Goal: Complete application form: Complete application form

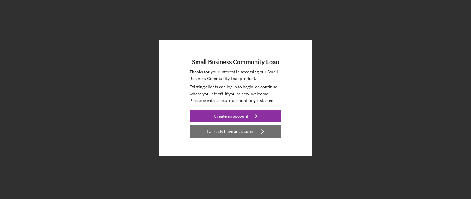
click at [249, 135] on div "I already have an account" at bounding box center [231, 132] width 48 height 12
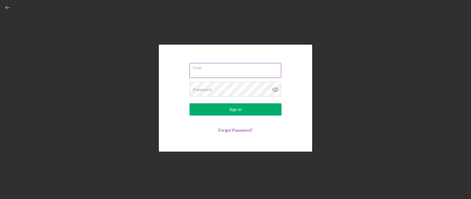
click at [206, 73] on input "Email" at bounding box center [235, 70] width 92 height 15
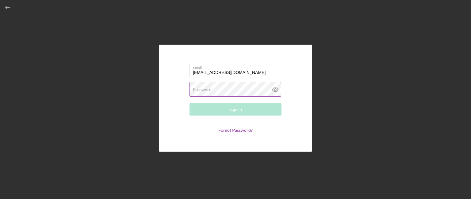
type input "[EMAIL_ADDRESS][DOMAIN_NAME]"
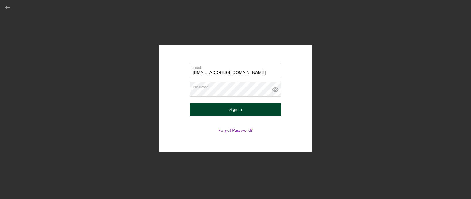
drag, startPoint x: 226, startPoint y: 104, endPoint x: 219, endPoint y: 111, distance: 9.8
click at [219, 111] on button "Sign In" at bounding box center [235, 110] width 92 height 12
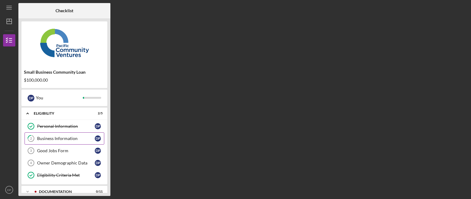
click at [61, 137] on div "Business Information" at bounding box center [66, 138] width 58 height 5
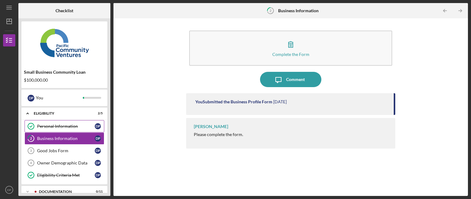
click at [66, 127] on div "Personal Information" at bounding box center [66, 126] width 58 height 5
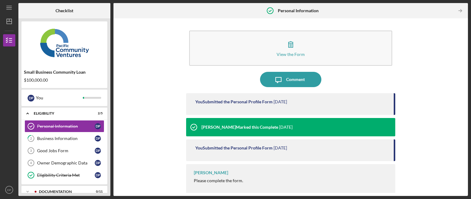
scroll to position [2, 0]
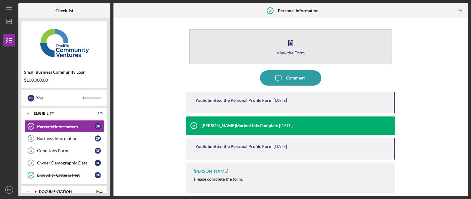
click at [283, 41] on icon "button" at bounding box center [290, 42] width 15 height 15
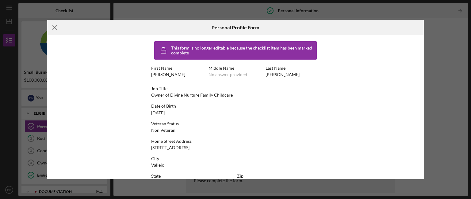
click at [55, 26] on icon "Icon/Menu Close" at bounding box center [54, 27] width 15 height 15
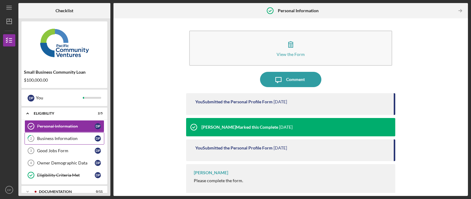
click at [54, 140] on div "Business Information" at bounding box center [66, 138] width 58 height 5
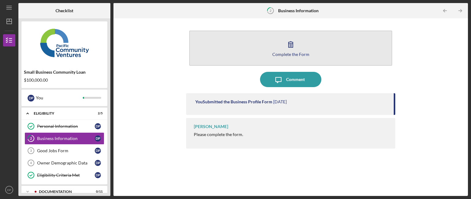
click at [296, 47] on icon "button" at bounding box center [290, 44] width 15 height 15
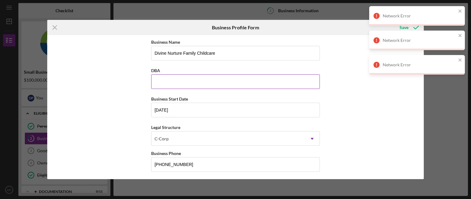
click at [317, 69] on div "DBA" at bounding box center [235, 71] width 169 height 8
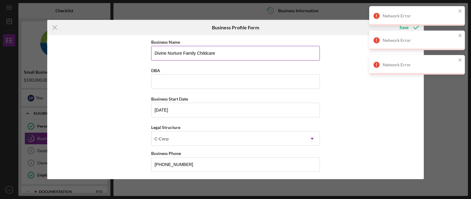
click at [236, 52] on input "Divine Nurture Family Childcare" at bounding box center [235, 53] width 169 height 15
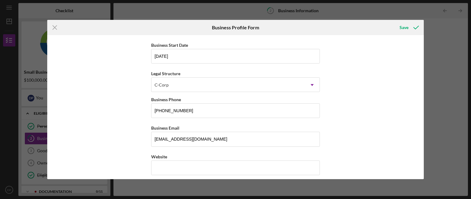
scroll to position [55, 0]
type input "Divine Nurture Family Childcare, Inc"
click at [303, 89] on div "C-Corp" at bounding box center [227, 85] width 153 height 14
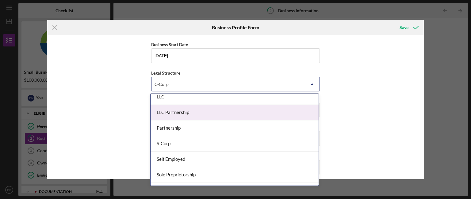
scroll to position [115, 0]
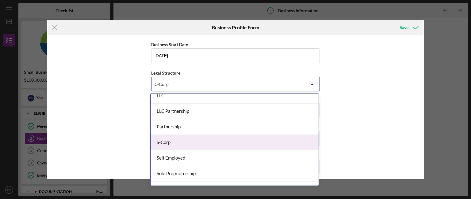
click at [184, 142] on div "S-Corp" at bounding box center [234, 143] width 168 height 16
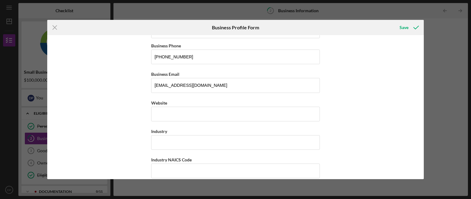
scroll to position [108, 0]
click at [190, 108] on input "Website" at bounding box center [235, 113] width 169 height 15
type input "www.joyfuljourneyspreschool.com"
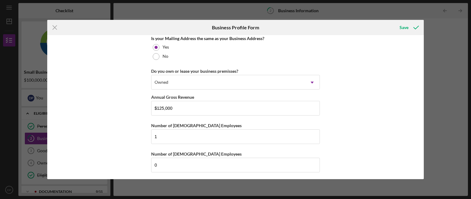
scroll to position [480, 0]
type input "Childcare"
click at [406, 27] on div "Save" at bounding box center [403, 27] width 9 height 12
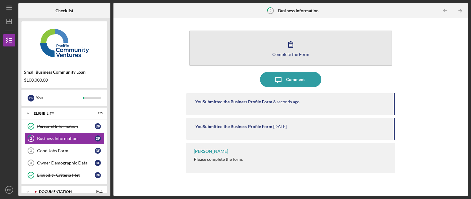
click at [289, 55] on div "Complete the Form" at bounding box center [290, 54] width 37 height 5
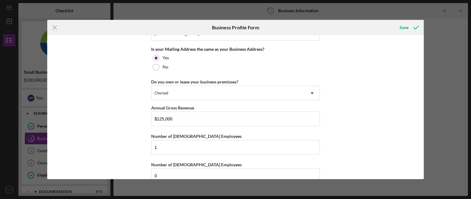
scroll to position [480, 0]
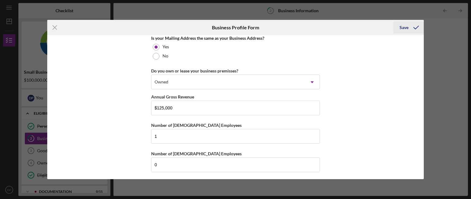
click at [402, 30] on div "Save" at bounding box center [403, 27] width 9 height 12
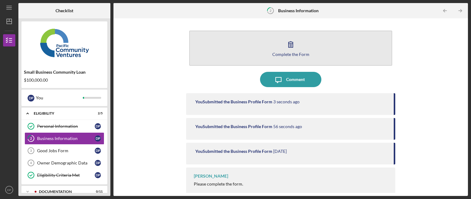
click at [280, 51] on button "Complete the Form Form" at bounding box center [290, 48] width 203 height 35
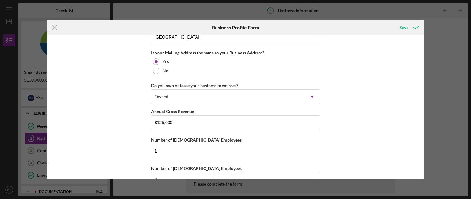
scroll to position [480, 0]
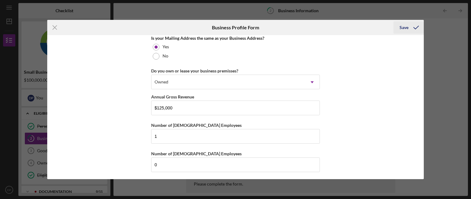
click at [401, 32] on div "Save" at bounding box center [403, 27] width 9 height 12
click at [401, 32] on body "Icon/Menu 2 Business Information Checklist Small Business Community Loan $100,0…" at bounding box center [235, 99] width 471 height 199
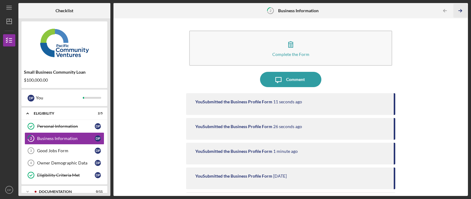
click at [462, 10] on icon "Icon/Table Pagination Arrow" at bounding box center [460, 11] width 14 height 14
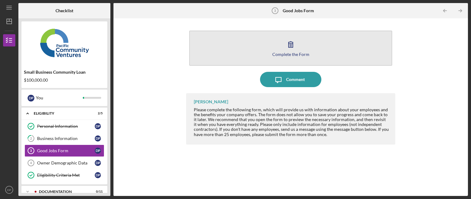
click at [274, 50] on button "Complete the Form Form" at bounding box center [290, 48] width 203 height 35
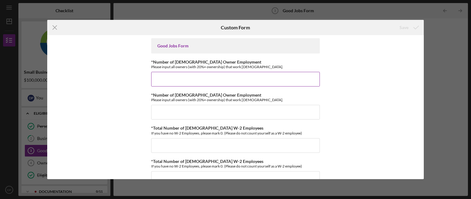
click at [236, 81] on input "*Number of Full-Time Owner Employment" at bounding box center [235, 79] width 169 height 15
click at [199, 77] on input "*Number of Full-Time Owner Employment" at bounding box center [235, 79] width 169 height 15
type input "1"
click at [154, 119] on input "*Number of Part-Time Owner Employment" at bounding box center [235, 112] width 169 height 15
click at [154, 118] on input "*Number of Part-Time Owner Employment" at bounding box center [235, 112] width 169 height 15
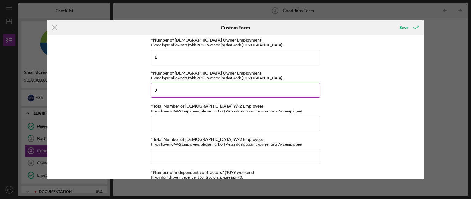
scroll to position [22, 0]
type input "0"
click at [164, 125] on input "*Total Number of Full-Time W-2 Employees" at bounding box center [235, 123] width 169 height 15
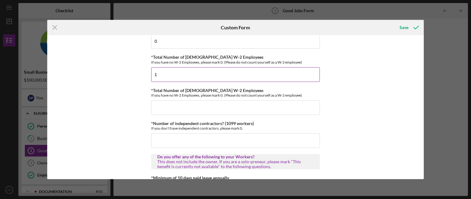
scroll to position [71, 0]
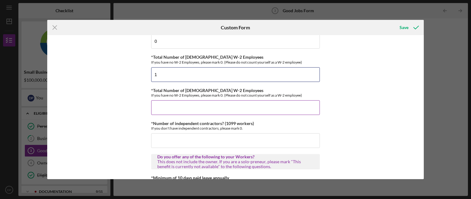
type input "1"
click at [164, 108] on input "*Total Number of Part-Time W-2 Employees" at bounding box center [235, 108] width 169 height 15
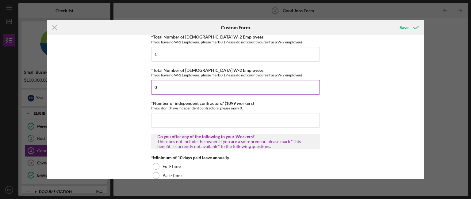
scroll to position [92, 0]
type input "0"
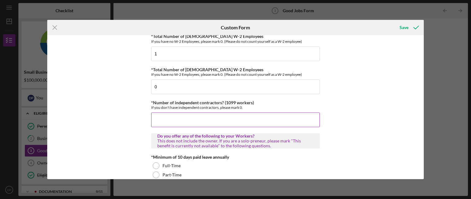
click at [174, 119] on input "*Number of independent contractors? (1099 workers)" at bounding box center [235, 120] width 169 height 15
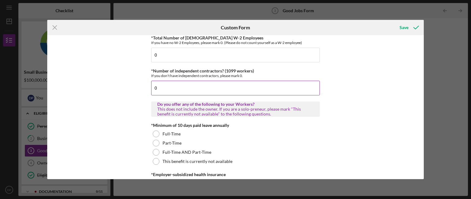
scroll to position [125, 0]
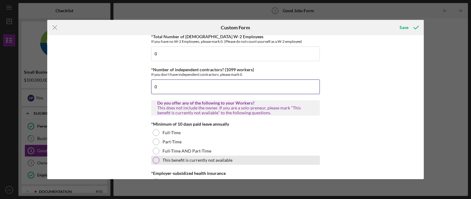
type input "0"
click at [155, 160] on div at bounding box center [156, 160] width 7 height 7
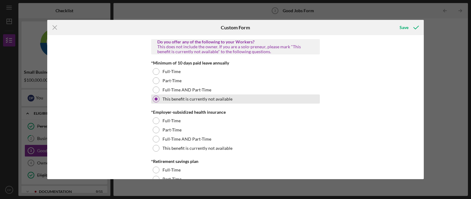
scroll to position [187, 0]
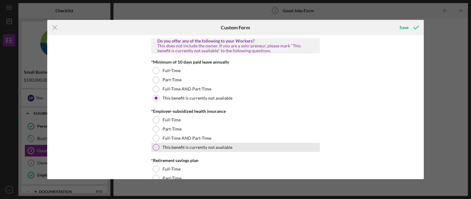
click at [157, 147] on div at bounding box center [156, 147] width 7 height 7
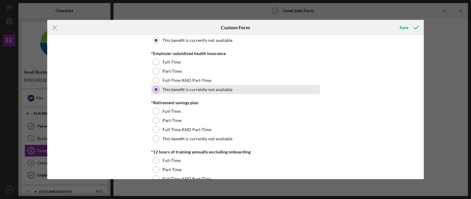
scroll to position [245, 0]
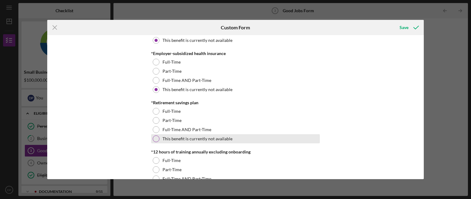
click at [154, 139] on div at bounding box center [156, 139] width 7 height 7
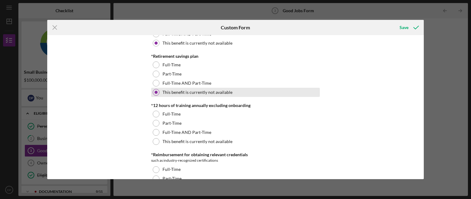
scroll to position [295, 0]
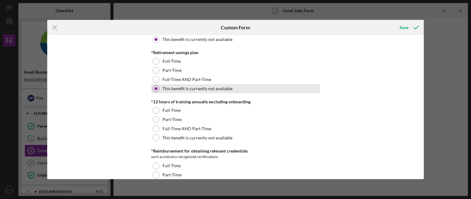
click at [154, 139] on div at bounding box center [156, 138] width 7 height 7
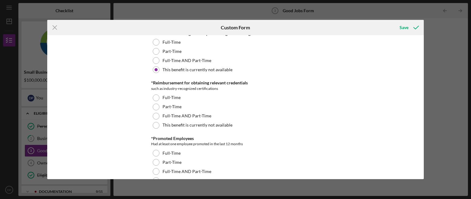
scroll to position [365, 0]
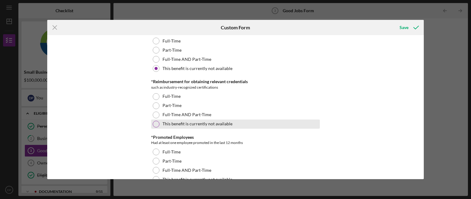
click at [156, 122] on div at bounding box center [156, 124] width 7 height 7
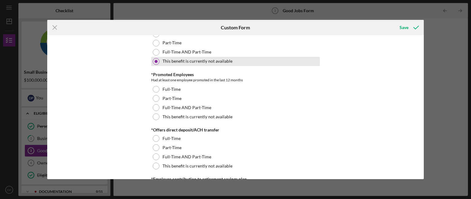
scroll to position [430, 0]
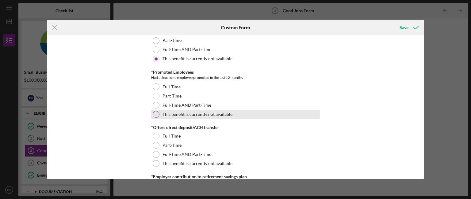
click at [156, 115] on div at bounding box center [156, 114] width 7 height 7
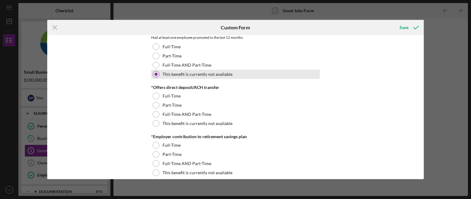
scroll to position [475, 0]
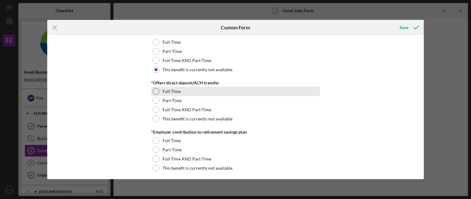
click at [154, 91] on div at bounding box center [156, 91] width 7 height 7
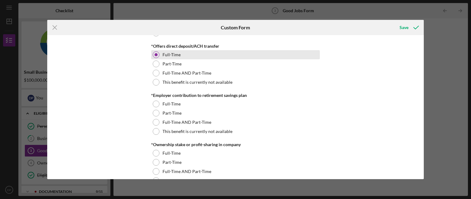
scroll to position [512, 0]
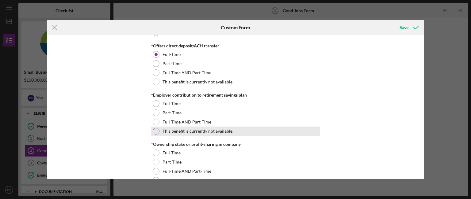
click at [156, 129] on div at bounding box center [156, 131] width 7 height 7
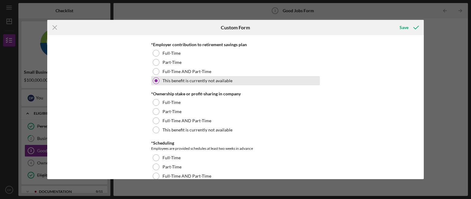
scroll to position [571, 0]
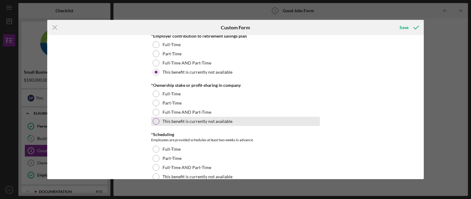
click at [158, 117] on div "This benefit is currently not available" at bounding box center [235, 121] width 169 height 9
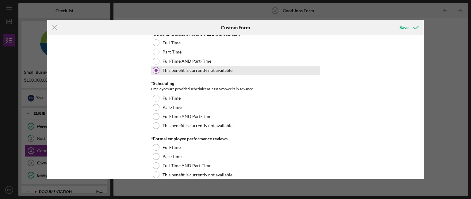
scroll to position [628, 0]
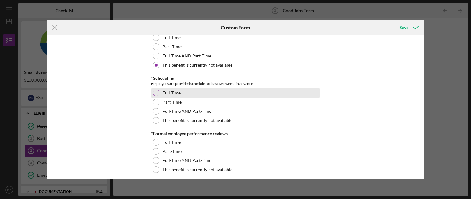
click at [156, 91] on div at bounding box center [156, 93] width 7 height 7
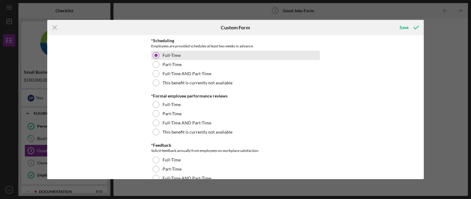
scroll to position [667, 0]
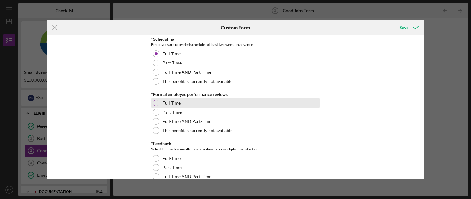
click at [154, 101] on div at bounding box center [156, 103] width 7 height 7
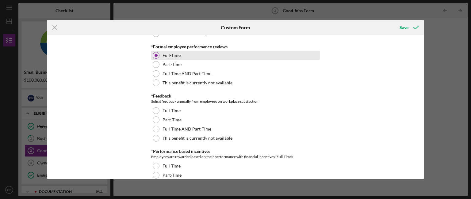
scroll to position [720, 0]
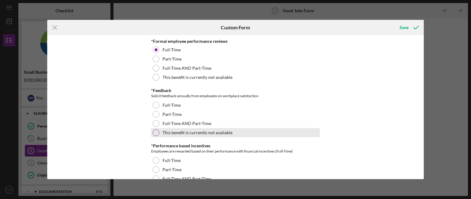
click at [158, 131] on div "This benefit is currently not available" at bounding box center [235, 132] width 169 height 9
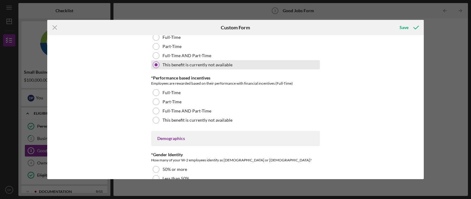
scroll to position [794, 0]
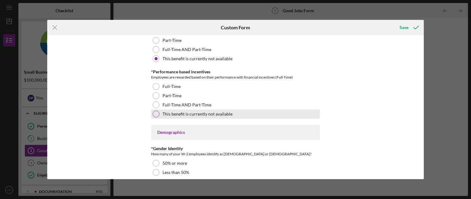
click at [151, 114] on div "This benefit is currently not available" at bounding box center [235, 114] width 169 height 9
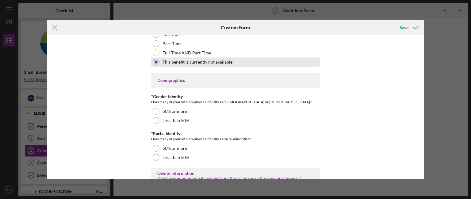
scroll to position [849, 0]
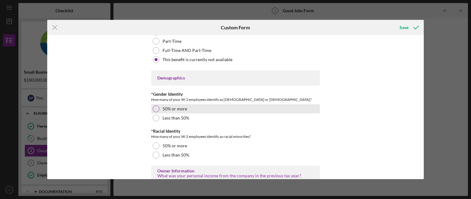
click at [156, 105] on div "50% or more" at bounding box center [235, 108] width 169 height 9
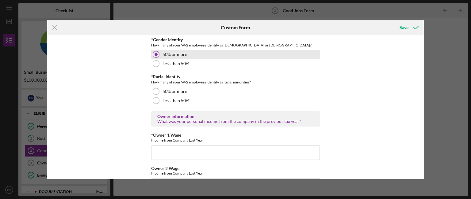
scroll to position [906, 0]
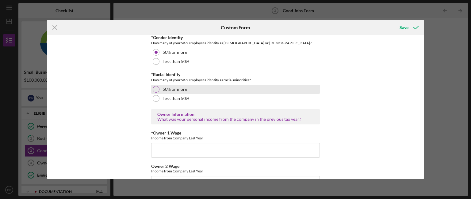
click at [155, 93] on div "50% or more" at bounding box center [235, 89] width 169 height 9
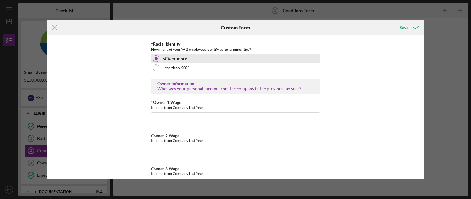
scroll to position [937, 0]
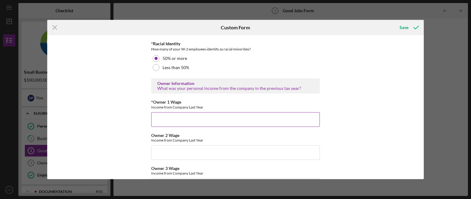
click at [162, 117] on input "*Owner 1 Wage" at bounding box center [235, 119] width 169 height 15
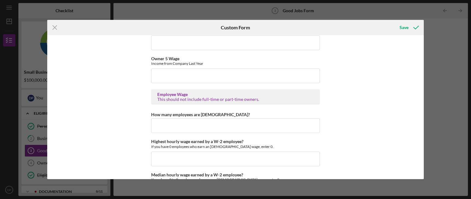
scroll to position [1114, 0]
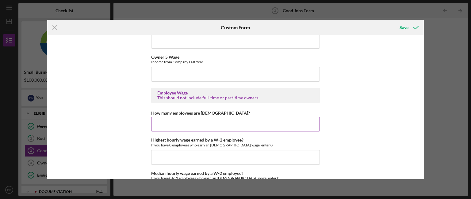
type input "79000"
click at [163, 123] on input "How many employees are hourly?" at bounding box center [235, 124] width 169 height 15
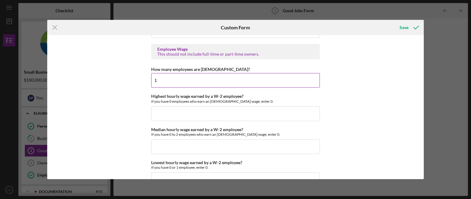
scroll to position [1158, 0]
type input "1"
click at [164, 112] on input "Highest hourly wage earned by a W-2 employee?" at bounding box center [235, 113] width 169 height 15
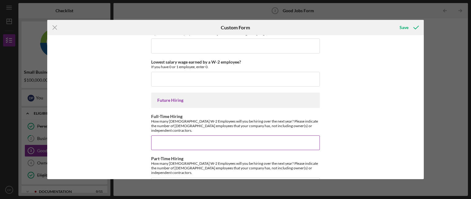
scroll to position [1397, 0]
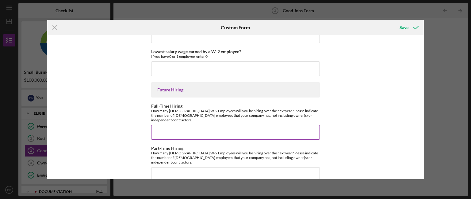
type input "$18.00"
click at [163, 125] on input "Full-Time Hiring" at bounding box center [235, 132] width 169 height 15
type input "4"
click at [404, 26] on div "Save" at bounding box center [403, 27] width 9 height 12
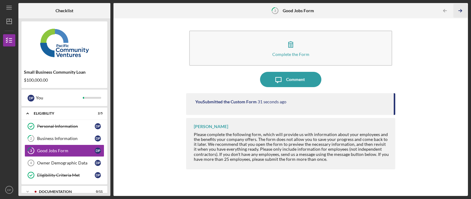
click at [461, 10] on icon "Icon/Table Pagination Arrow" at bounding box center [460, 11] width 14 height 14
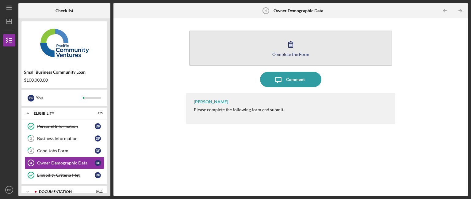
click at [285, 51] on icon "button" at bounding box center [290, 44] width 15 height 15
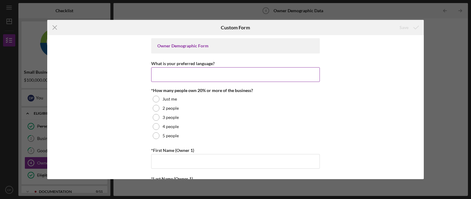
click at [244, 76] on input "What is your preferred language?" at bounding box center [235, 74] width 169 height 15
type input "English"
click at [146, 99] on div "Owner Demographic Form What is your preferred language? English *How many peopl…" at bounding box center [235, 107] width 377 height 144
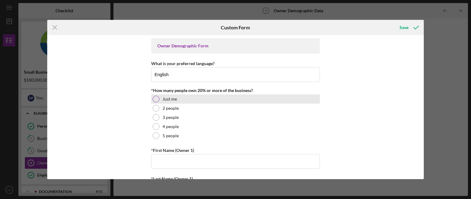
click at [154, 100] on div at bounding box center [156, 99] width 7 height 7
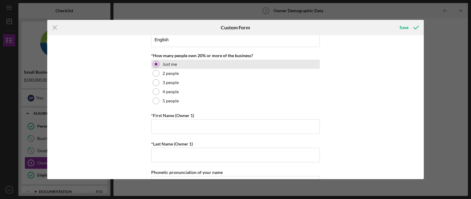
scroll to position [35, 0]
click at [154, 100] on div at bounding box center [156, 100] width 7 height 7
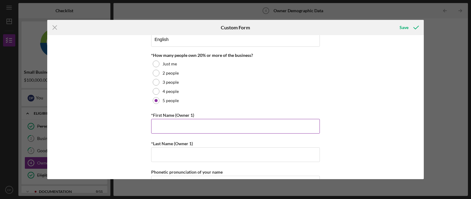
click at [164, 124] on input "*First Name (Owner 1)" at bounding box center [235, 126] width 169 height 15
type input "Dionna"
type input "L"
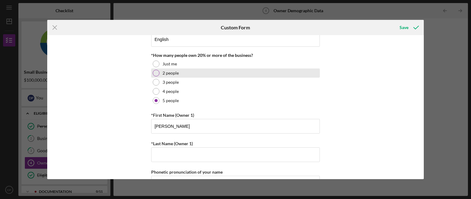
click at [153, 75] on div at bounding box center [156, 73] width 7 height 7
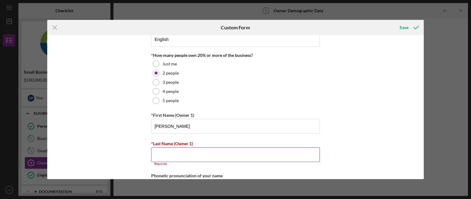
click at [172, 145] on label "*Last Name (Owner 1)" at bounding box center [172, 143] width 42 height 5
click at [172, 148] on input "*Last Name (Owner 1)" at bounding box center [235, 155] width 169 height 15
type input "p"
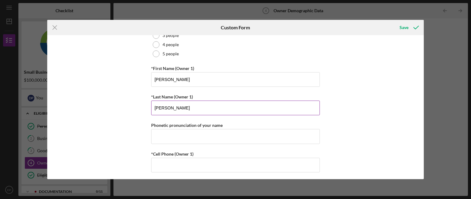
scroll to position [85, 0]
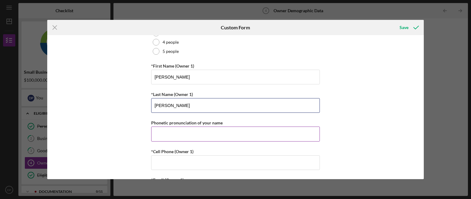
type input "Perkins"
click at [166, 136] on input "Phonetic pronunciation of your name" at bounding box center [235, 134] width 169 height 15
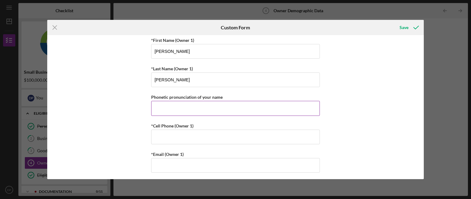
scroll to position [113, 0]
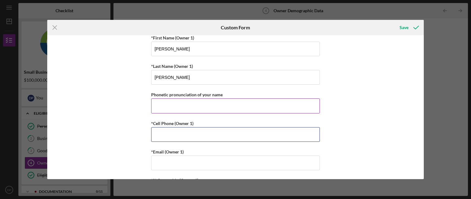
click at [166, 136] on input "*Cell Phone (Owner 1)" at bounding box center [235, 134] width 169 height 15
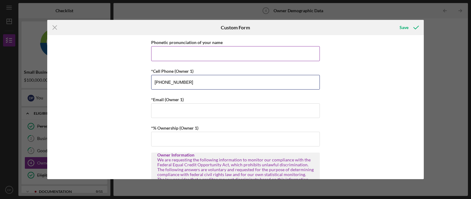
scroll to position [166, 0]
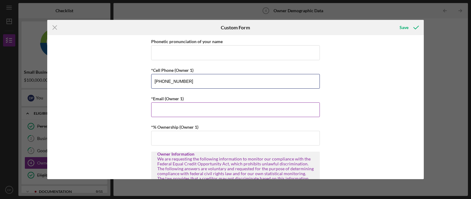
type input "(707) 342-4150"
click at [165, 114] on input "*Email (Owner 1)" at bounding box center [235, 110] width 169 height 15
type input "dperkins1512@gmail.colm"
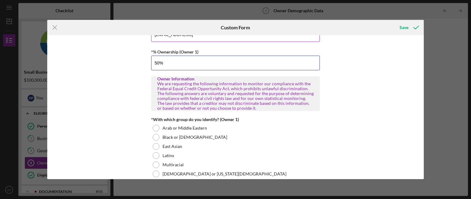
scroll to position [246, 0]
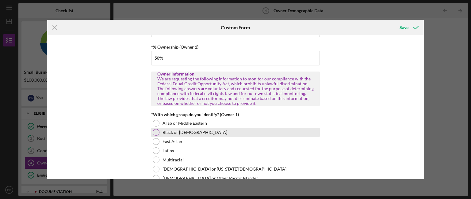
type input "50.00000%"
click at [155, 131] on div at bounding box center [156, 132] width 7 height 7
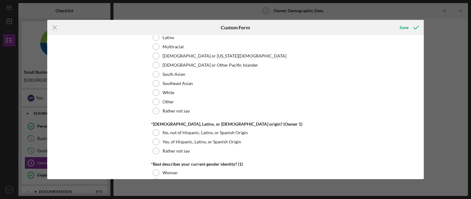
scroll to position [361, 0]
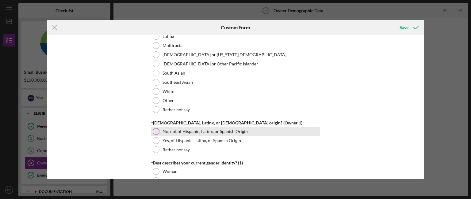
click at [155, 135] on div "No, not of Hispanic, Latinx, or Spanish Origin" at bounding box center [235, 131] width 169 height 9
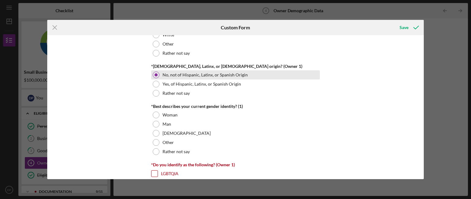
scroll to position [421, 0]
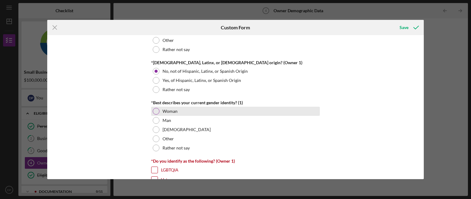
click at [159, 109] on div "Woman" at bounding box center [235, 111] width 169 height 9
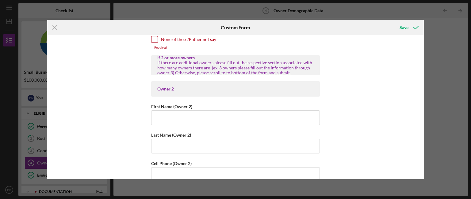
scroll to position [611, 0]
click at [159, 110] on input "First Name (Owner 2)" at bounding box center [235, 117] width 169 height 15
type input "Charles"
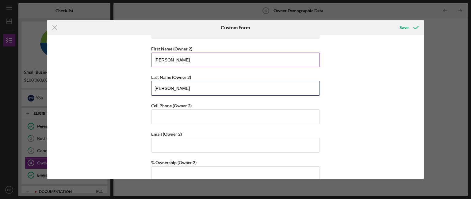
scroll to position [672, 0]
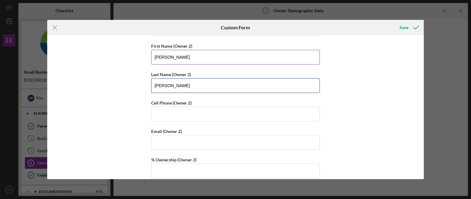
type input "Perkins"
click at [159, 109] on input "Cell Phone (Owner 2)" at bounding box center [235, 114] width 169 height 15
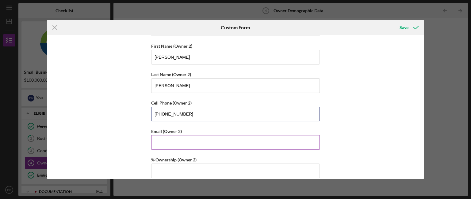
type input "(707) 310-5742"
click at [165, 139] on input "Email (Owner 2)" at bounding box center [235, 142] width 169 height 15
click at [393, 21] on button "Save" at bounding box center [408, 27] width 30 height 12
type input "charlesperkins355@gmail.com"
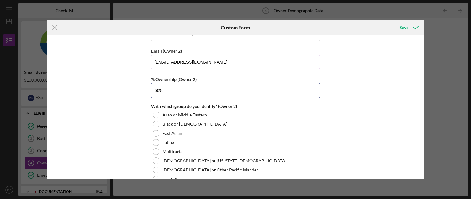
scroll to position [753, 0]
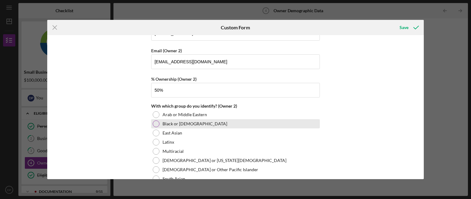
type input "50.00000%"
click at [156, 122] on div at bounding box center [156, 124] width 7 height 7
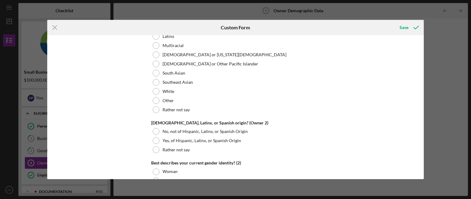
scroll to position [887, 0]
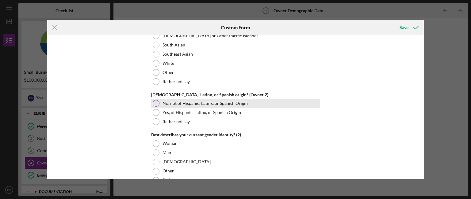
click at [153, 103] on div at bounding box center [156, 103] width 7 height 7
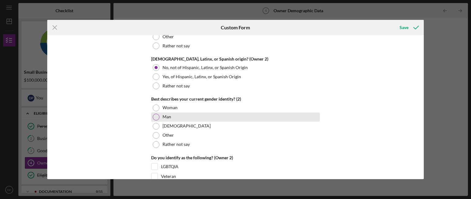
click at [153, 117] on div at bounding box center [156, 117] width 7 height 7
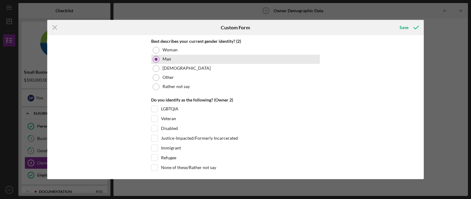
scroll to position [989, 0]
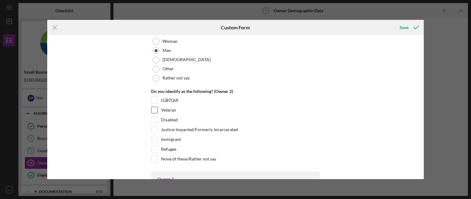
click at [153, 109] on input "Veteran" at bounding box center [154, 110] width 6 height 6
checkbox input "true"
click at [153, 117] on input "Disabled" at bounding box center [154, 120] width 6 height 6
checkbox input "true"
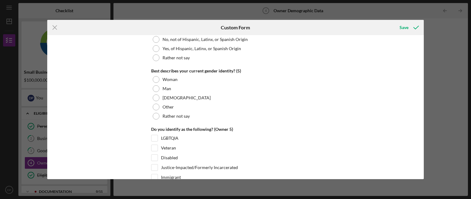
scroll to position [2382, 0]
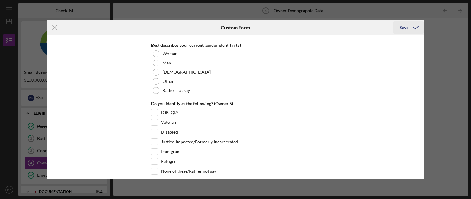
click at [405, 27] on div "Save" at bounding box center [403, 27] width 9 height 12
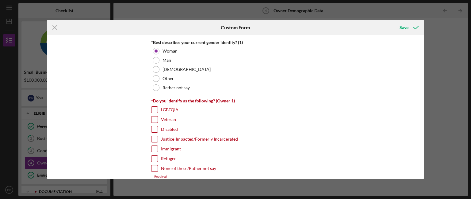
scroll to position [482, 0]
click at [154, 165] on input "None of these/Rather not say" at bounding box center [154, 168] width 6 height 6
checkbox input "true"
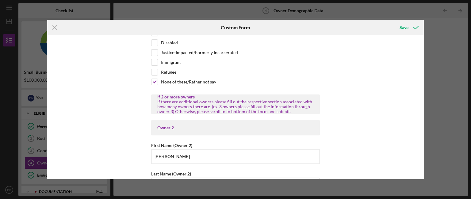
scroll to position [569, 0]
click at [404, 24] on div "Save" at bounding box center [403, 27] width 9 height 12
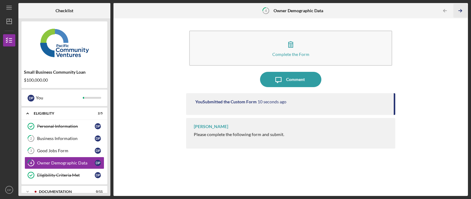
click at [462, 13] on icon "Icon/Table Pagination Arrow" at bounding box center [460, 11] width 14 height 14
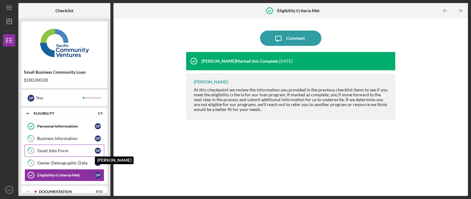
scroll to position [35, 0]
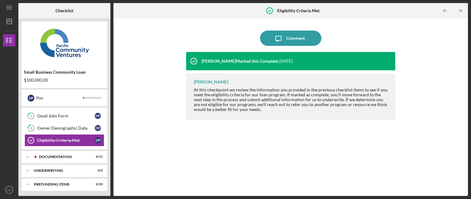
click at [82, 163] on div "Icon/Expander Eligibility 2 / 5 Personal Information Personal Information D P 2…" at bounding box center [64, 150] width 86 height 85
click at [27, 156] on icon "Icon/Expander" at bounding box center [27, 157] width 12 height 12
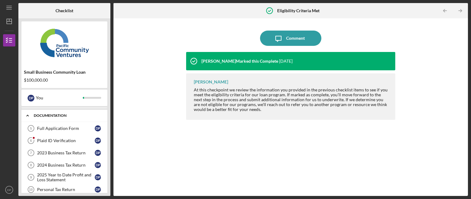
scroll to position [77, 0]
click at [58, 129] on div "Full Application Form" at bounding box center [66, 128] width 58 height 5
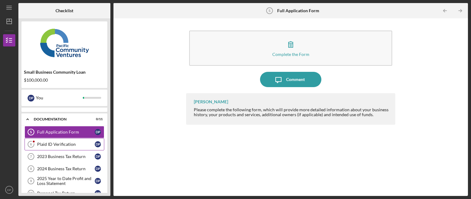
scroll to position [74, 0]
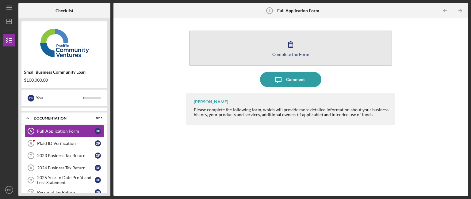
click at [297, 59] on button "Complete the Form Form" at bounding box center [290, 48] width 203 height 35
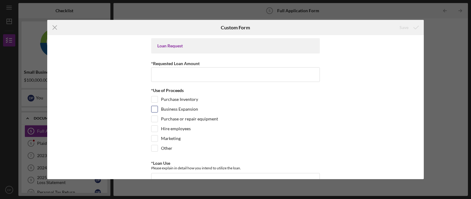
click at [155, 109] on input "Business Expansion" at bounding box center [154, 109] width 6 height 6
checkbox input "true"
click at [178, 74] on input "*Requested Loan Amount" at bounding box center [235, 74] width 169 height 15
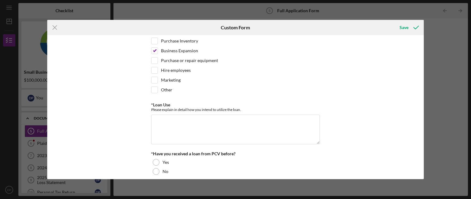
scroll to position [59, 0]
type input "$100,000"
click at [174, 120] on textarea "*Loan Use" at bounding box center [235, 129] width 169 height 29
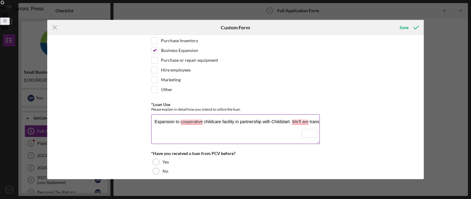
drag, startPoint x: 239, startPoint y: 122, endPoint x: 259, endPoint y: 121, distance: 20.0
click at [259, 121] on textarea "Expansion to cooperative childcare facility in partnership with Childstart. We'…" at bounding box center [235, 129] width 169 height 29
click at [303, 121] on textarea "Expansion to cooperative childcare facility in collaboration with Childstart. W…" at bounding box center [235, 129] width 169 height 29
click at [175, 126] on textarea "Expansion to cooperative childcare facility in collaboration with Childstart. W…" at bounding box center [235, 129] width 169 height 29
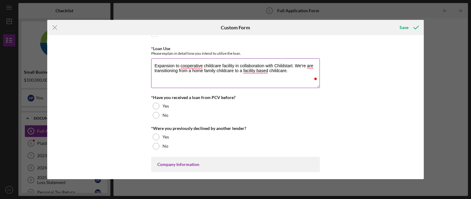
scroll to position [115, 0]
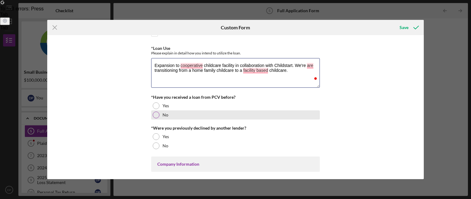
type textarea "Expansion to cooperative childcare facility in collaboration with Childstart. W…"
click at [158, 113] on div "No" at bounding box center [235, 115] width 169 height 9
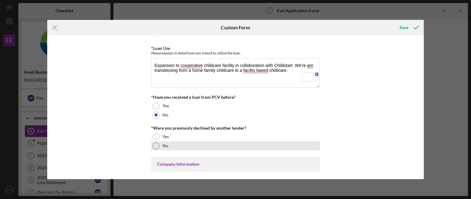
click at [156, 144] on div at bounding box center [156, 146] width 7 height 7
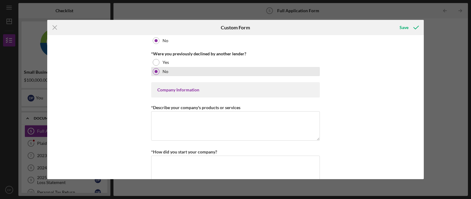
scroll to position [190, 0]
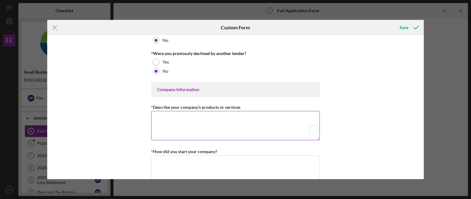
click at [172, 135] on textarea "*Describe your company's products or services" at bounding box center [235, 125] width 169 height 29
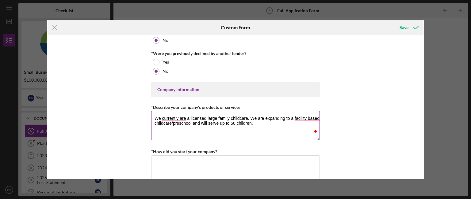
scroll to position [253, 0]
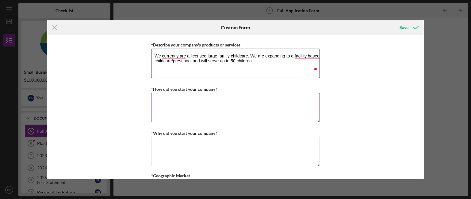
type textarea "We currently are a licensed large family childcare. We are expanding to a facil…"
click at [168, 107] on textarea "*How did you start your company?" at bounding box center [235, 107] width 169 height 29
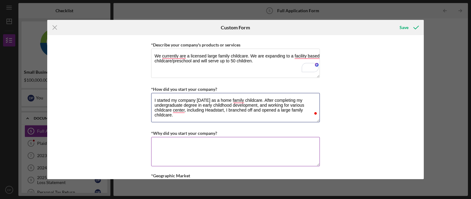
type textarea "I started my company ten years ago as a home family childcare. After completing…"
click at [161, 143] on textarea "*Why did you start your company?" at bounding box center [235, 151] width 169 height 29
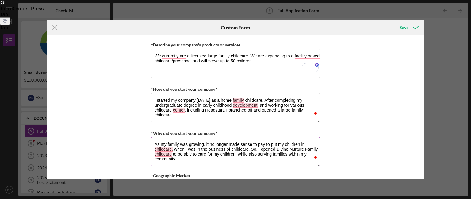
click at [164, 162] on textarea "As my family was growing, it no longer made sense to pay to put my children in …" at bounding box center [235, 151] width 169 height 29
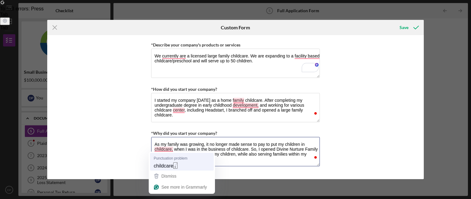
type textarea "As my family was growing, it no longer made sense to pay to put my children in …"
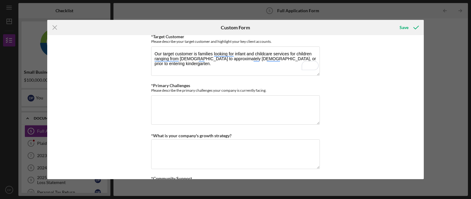
type textarea "Our target customer is families looking for infant and childcare services for c…"
click at [203, 110] on textarea "*Primary Challenges" at bounding box center [235, 110] width 169 height 29
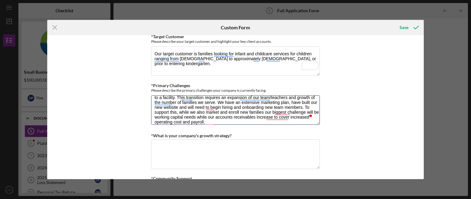
scroll to position [15, 0]
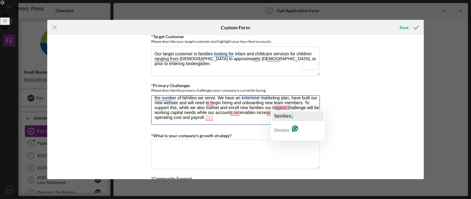
click at [282, 114] on span "families" at bounding box center [282, 116] width 17 height 5
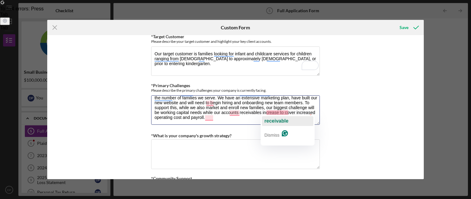
click at [276, 119] on span "receivable" at bounding box center [276, 121] width 24 height 5
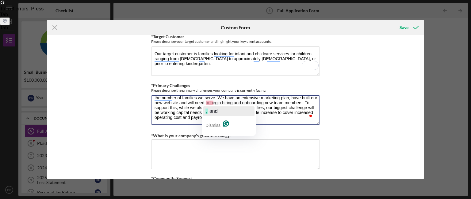
click at [211, 109] on span "and" at bounding box center [213, 111] width 8 height 5
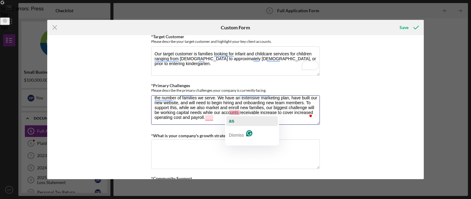
click at [232, 120] on span "as" at bounding box center [232, 121] width 6 height 5
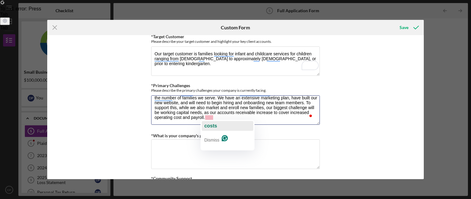
click at [208, 127] on span "costs" at bounding box center [210, 125] width 13 height 5
type textarea "In our collaboration with Childstart, we are moving from a home-based family ch…"
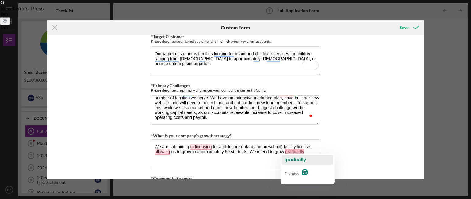
click at [305, 161] on span "gradually" at bounding box center [295, 160] width 22 height 5
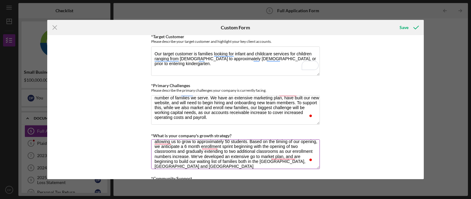
scroll to position [10, 0]
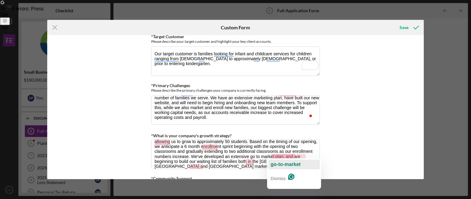
click at [287, 163] on span "go-to-market" at bounding box center [286, 164] width 30 height 5
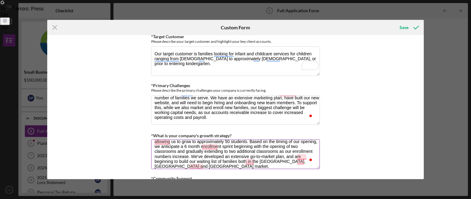
click at [206, 166] on textarea "We are submitting to licensing for a childcare (infant and preschool) facility …" at bounding box center [235, 154] width 169 height 29
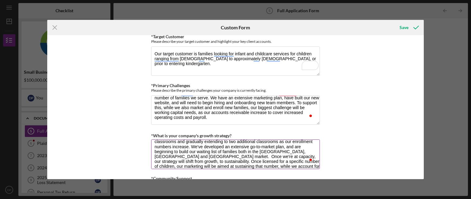
scroll to position [25, 0]
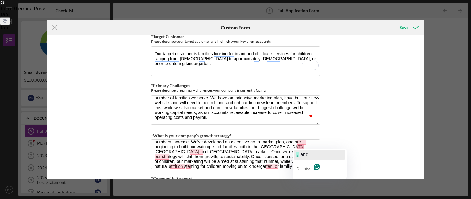
click at [303, 156] on span "and" at bounding box center [304, 154] width 8 height 5
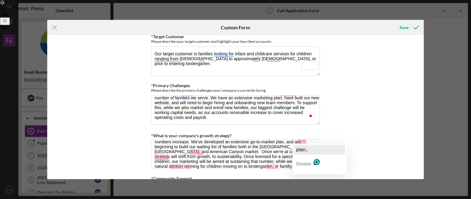
click at [299, 146] on div "plan ," at bounding box center [302, 150] width 12 height 10
type textarea "We are submitting to licensing for a childcare (infant and preschool) facility …"
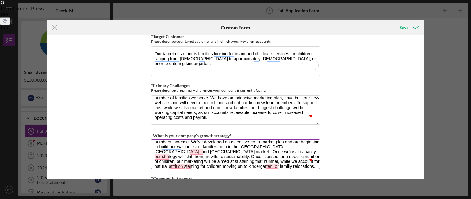
click at [163, 162] on textarea "We are submitting to licensing for a childcare (infant and preschool) facility …" at bounding box center [235, 154] width 169 height 29
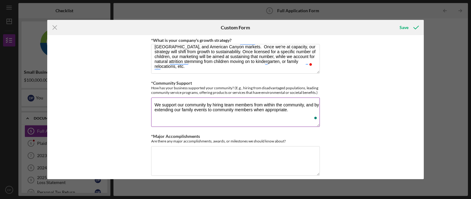
scroll to position [593, 0]
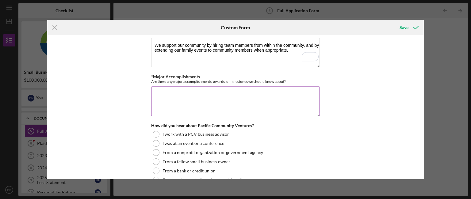
type textarea "We support our community by hiring team members from within the community, and …"
click at [239, 98] on textarea "*Major Accomplishments" at bounding box center [235, 101] width 169 height 29
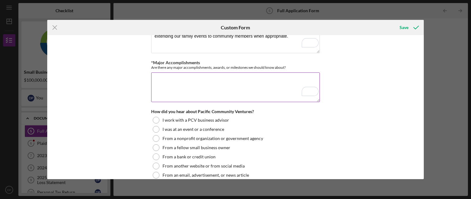
scroll to position [611, 0]
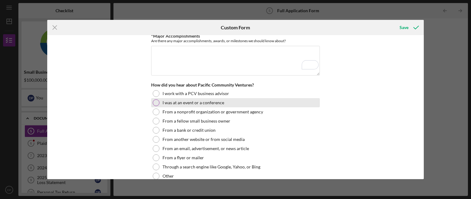
click at [156, 101] on div "I was at an event or a conference" at bounding box center [235, 102] width 169 height 9
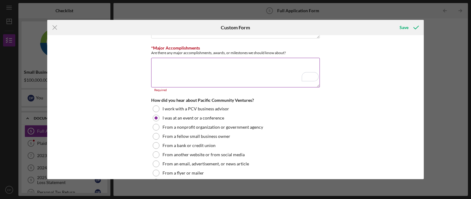
click at [171, 77] on textarea "*Major Accomplishments" at bounding box center [235, 72] width 169 height 29
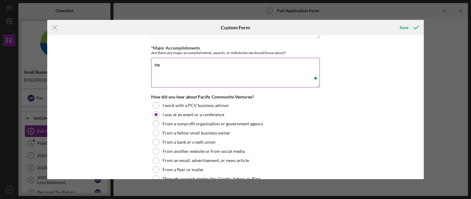
type textarea "H"
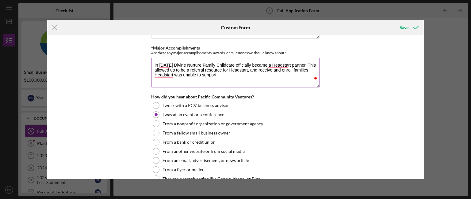
scroll to position [0, 0]
type textarea "In 2016 Divine Nurture Family Childcare officially became a Headstart partner. …"
